Goal: Obtain resource: Obtain resource

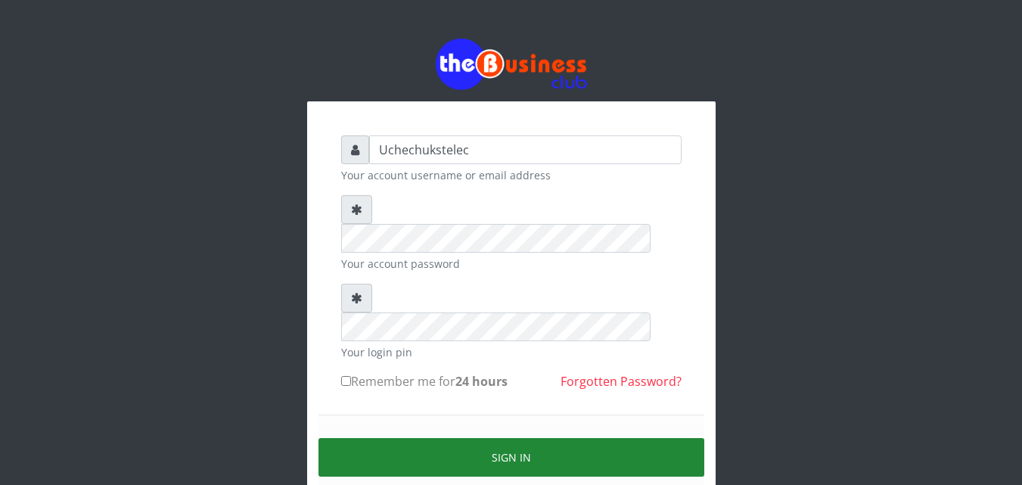
click at [658, 438] on button "Sign in" at bounding box center [511, 457] width 386 height 39
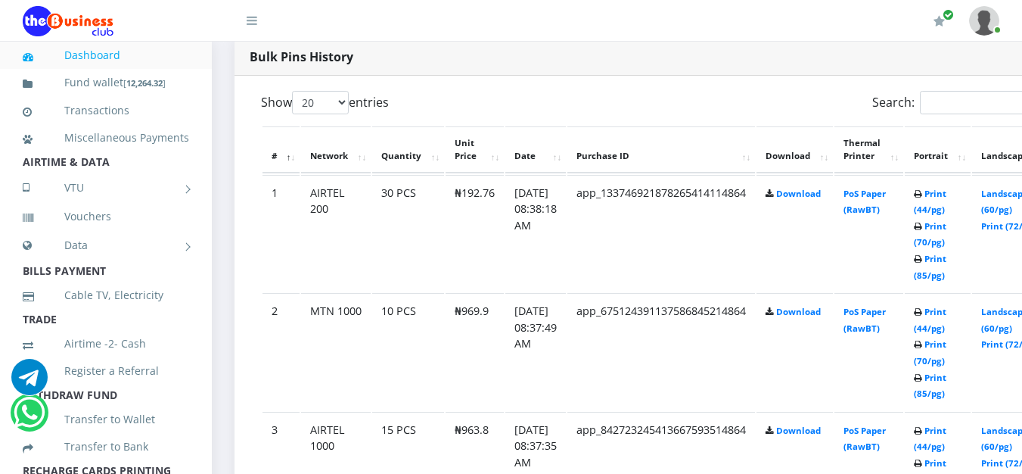
scroll to position [783, 0]
click at [946, 280] on link "Print (85/pg)" at bounding box center [930, 266] width 33 height 28
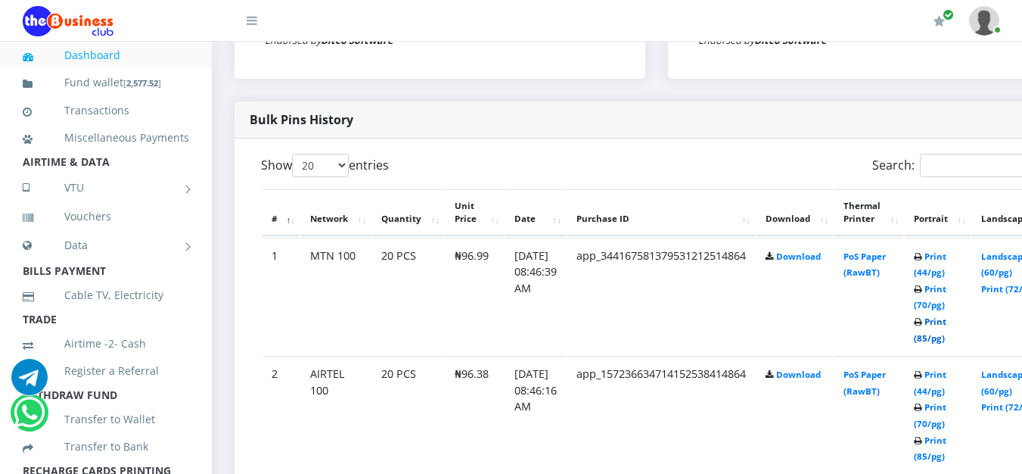
click at [946, 336] on link "Print (85/pg)" at bounding box center [930, 329] width 33 height 28
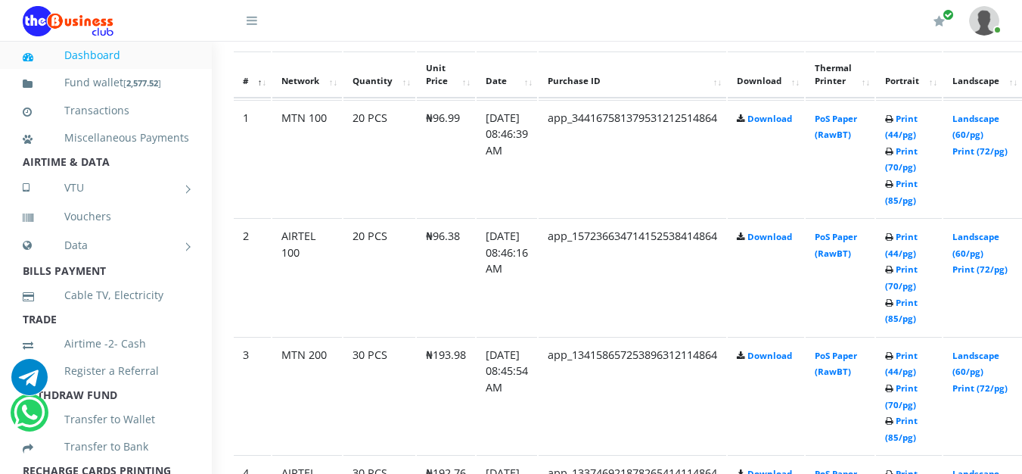
scroll to position [857, 102]
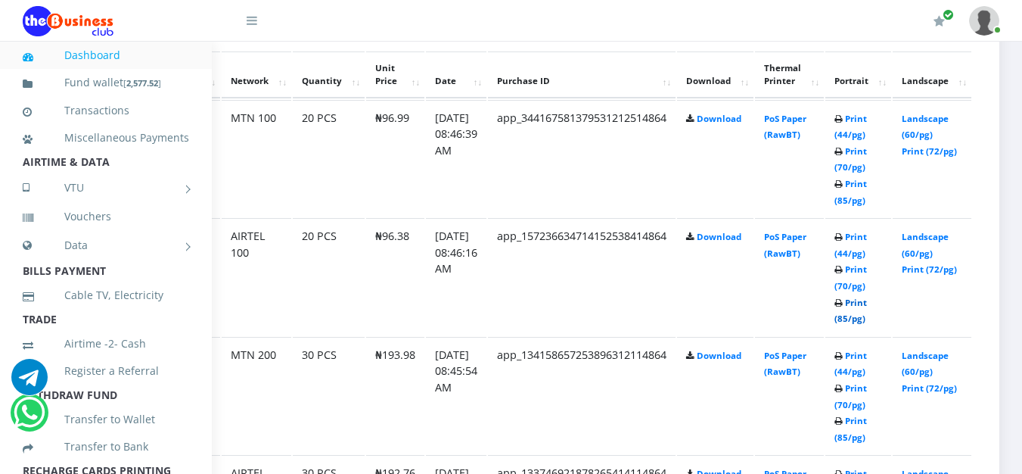
click at [852, 324] on link "Print (85/pg)" at bounding box center [850, 311] width 33 height 28
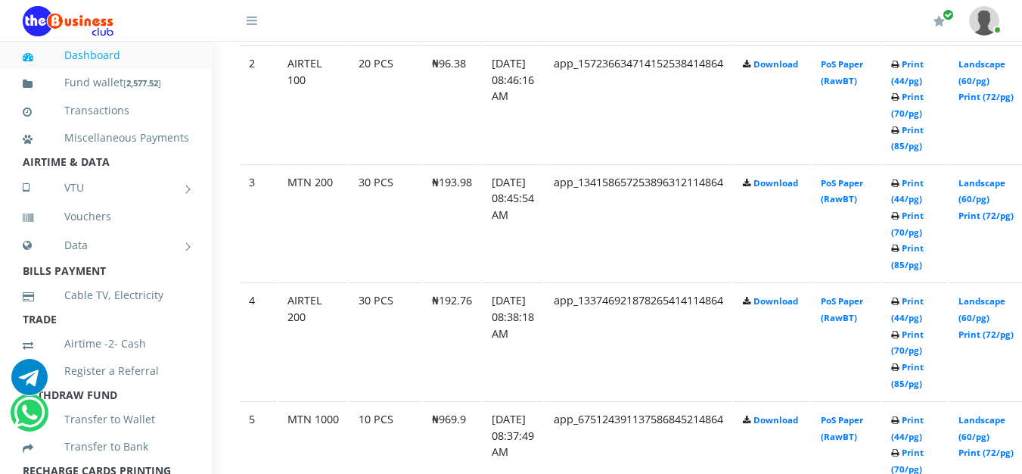
scroll to position [1031, 23]
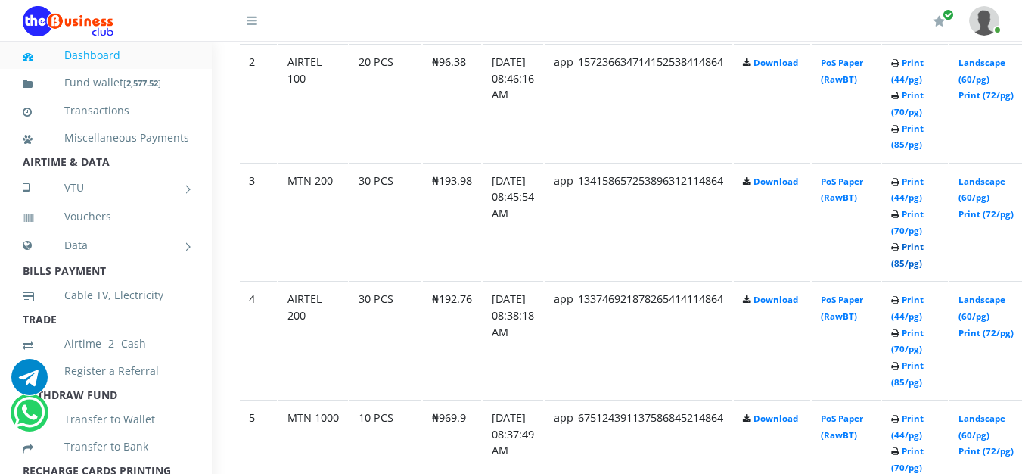
click at [924, 268] on link "Print (85/pg)" at bounding box center [907, 255] width 33 height 28
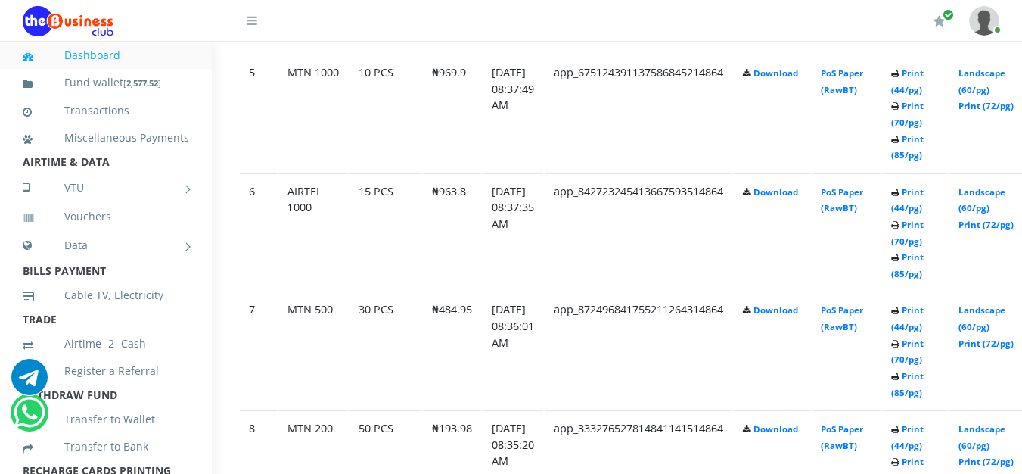
scroll to position [1377, 23]
click at [924, 396] on link "Print (85/pg)" at bounding box center [907, 383] width 33 height 28
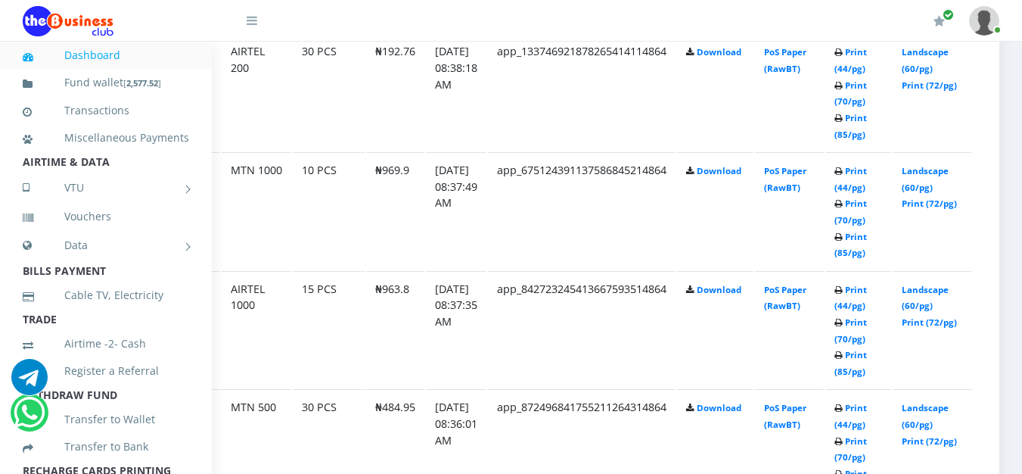
scroll to position [1284, 79]
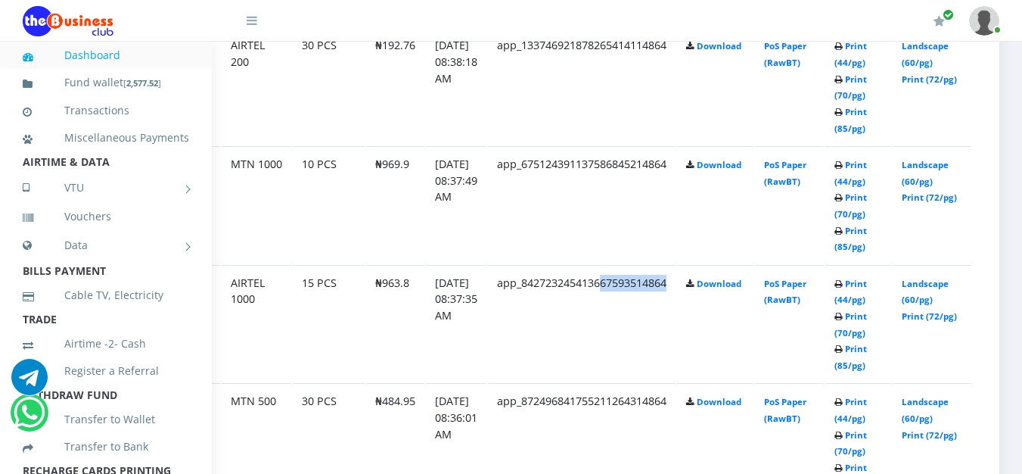
drag, startPoint x: 690, startPoint y: 377, endPoint x: 622, endPoint y: 357, distance: 71.1
click at [622, 357] on td "app_842723245413667593514864" at bounding box center [582, 323] width 188 height 117
click at [867, 362] on link "Print (85/pg)" at bounding box center [850, 357] width 33 height 28
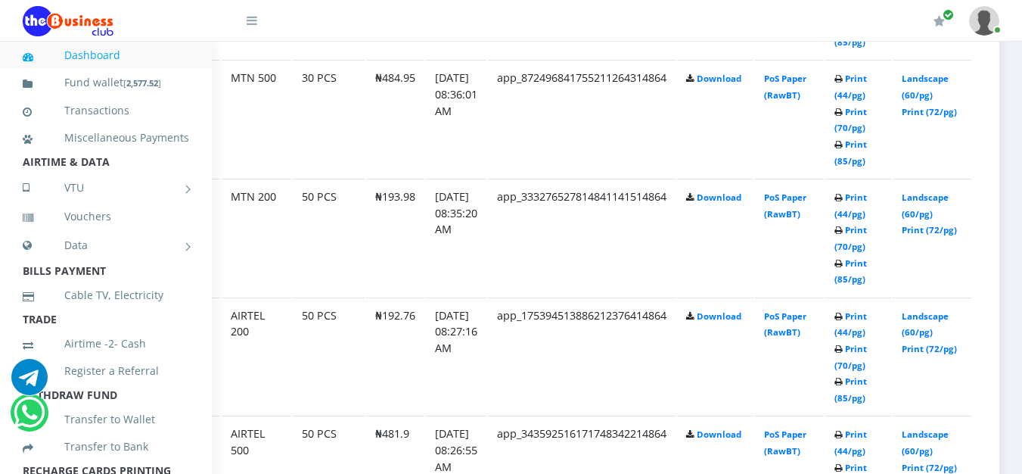
scroll to position [1610, 79]
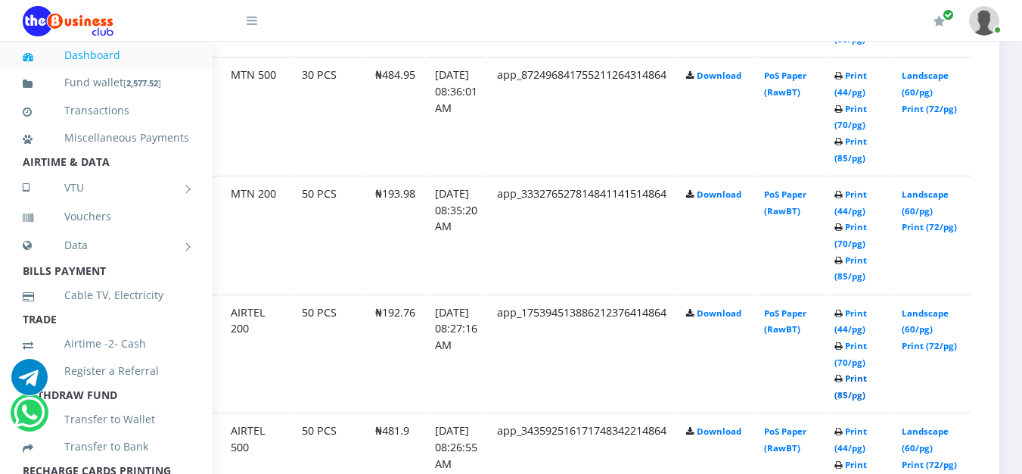
click at [867, 394] on link "Print (85/pg)" at bounding box center [850, 386] width 33 height 28
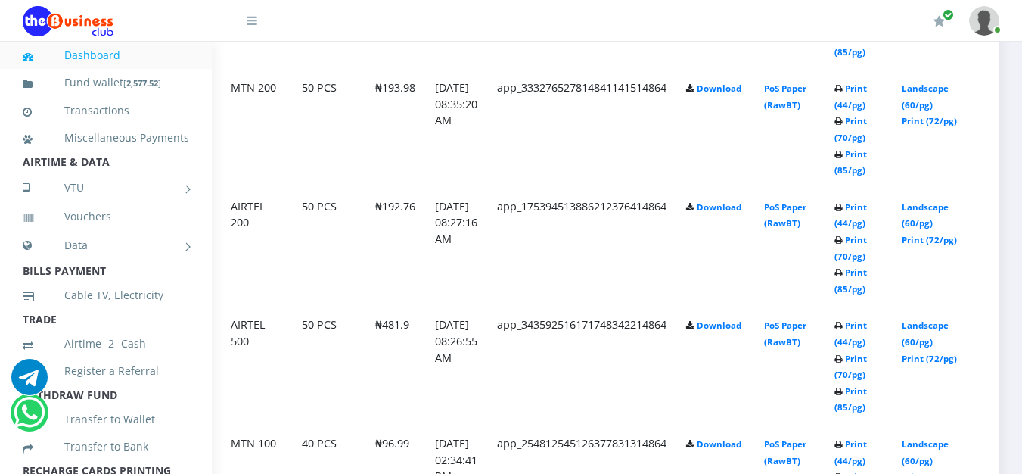
scroll to position [1717, 79]
click at [867, 409] on link "Print (85/pg)" at bounding box center [850, 398] width 33 height 28
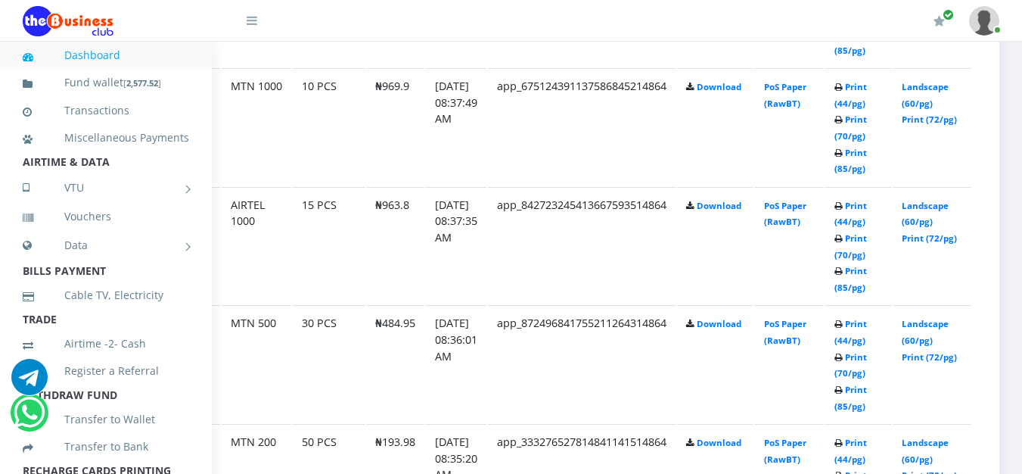
scroll to position [1362, 79]
click at [867, 169] on link "Print (85/pg)" at bounding box center [850, 161] width 33 height 28
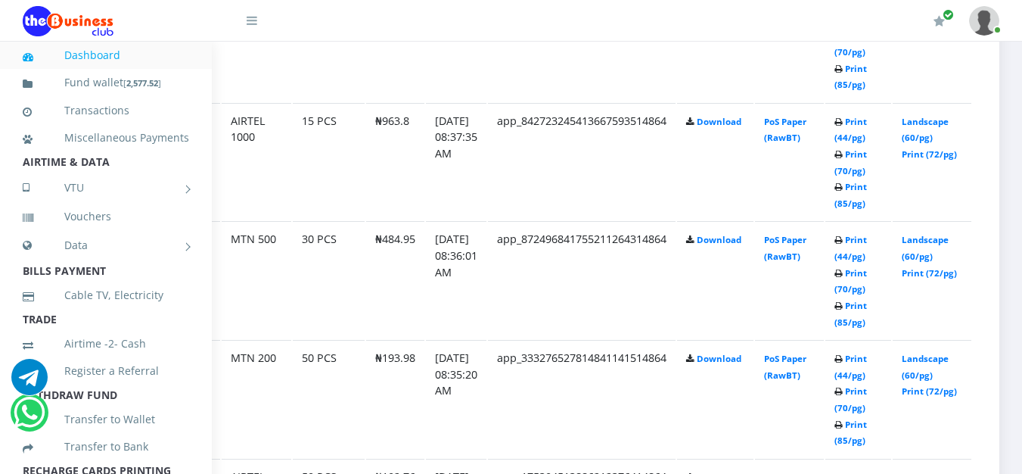
scroll to position [1448, 79]
click at [867, 440] on link "Print (85/pg)" at bounding box center [850, 431] width 33 height 28
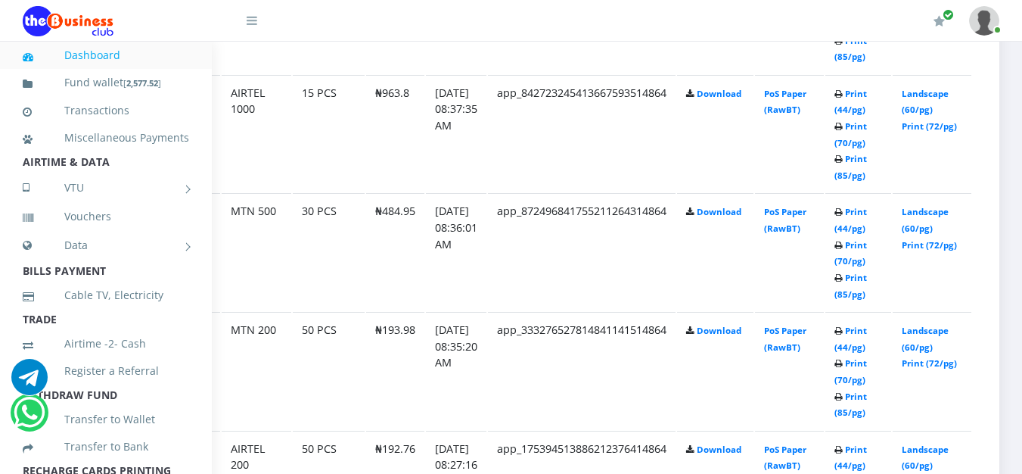
scroll to position [1473, 79]
click at [867, 293] on link "Print (85/pg)" at bounding box center [850, 287] width 33 height 28
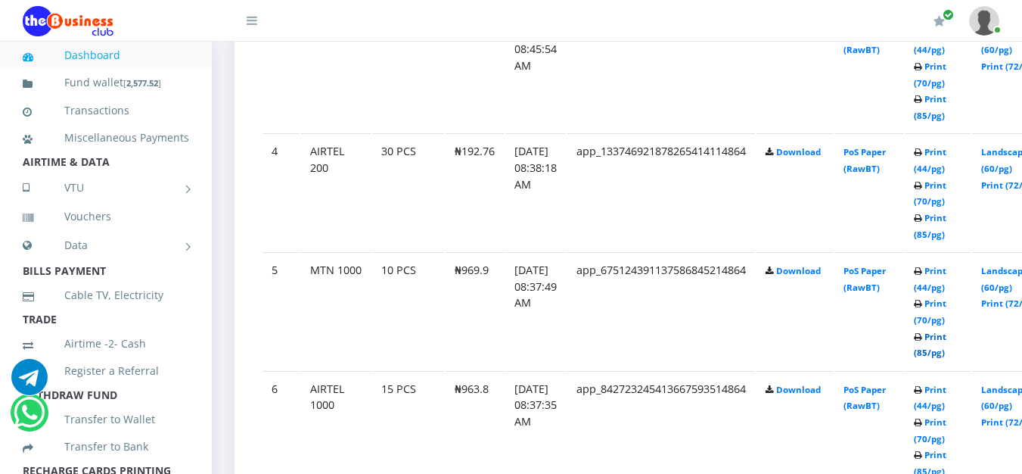
click at [946, 354] on link "Print (85/pg)" at bounding box center [930, 345] width 33 height 28
